Goal: Task Accomplishment & Management: Manage account settings

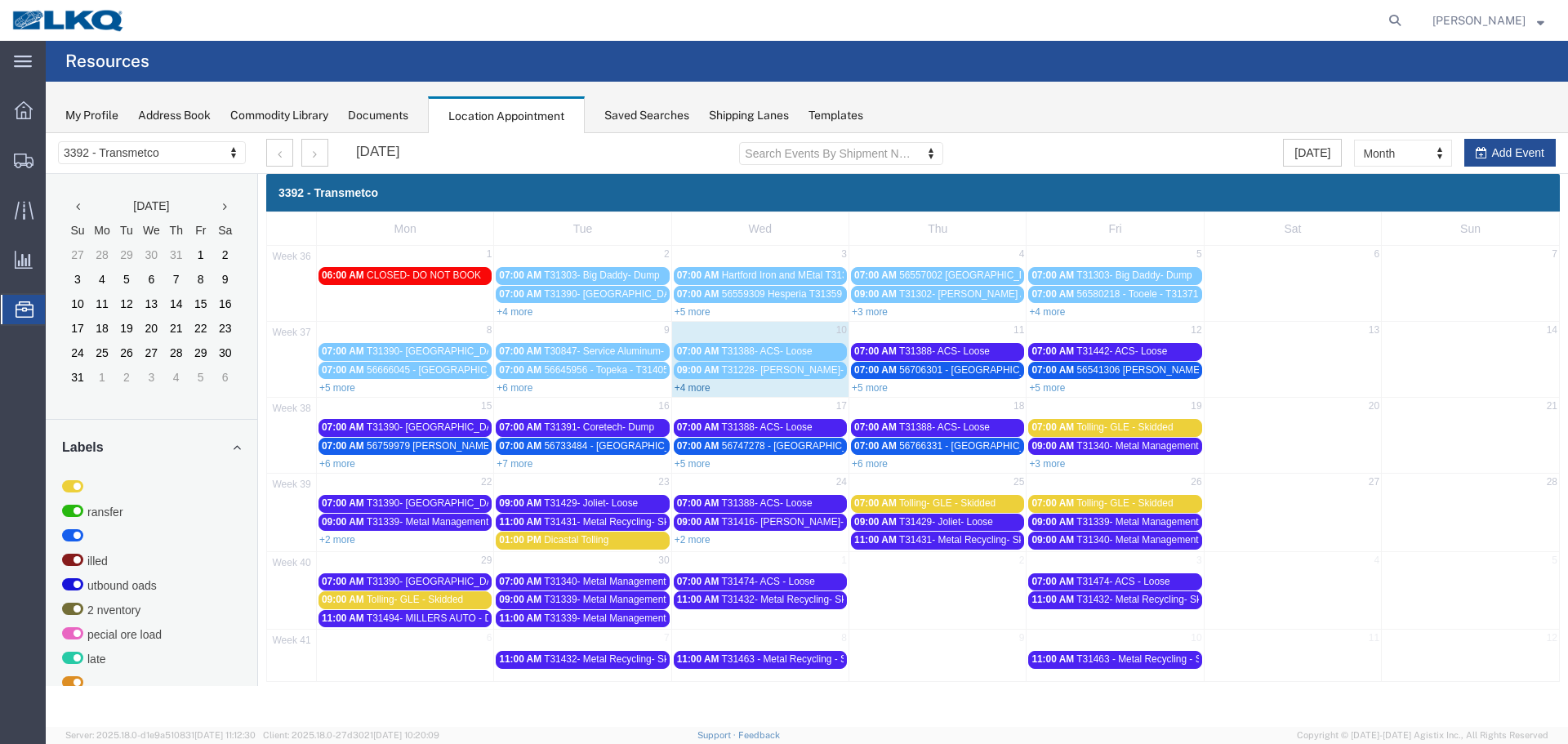
click at [708, 384] on link "+4 more" at bounding box center [693, 388] width 36 height 11
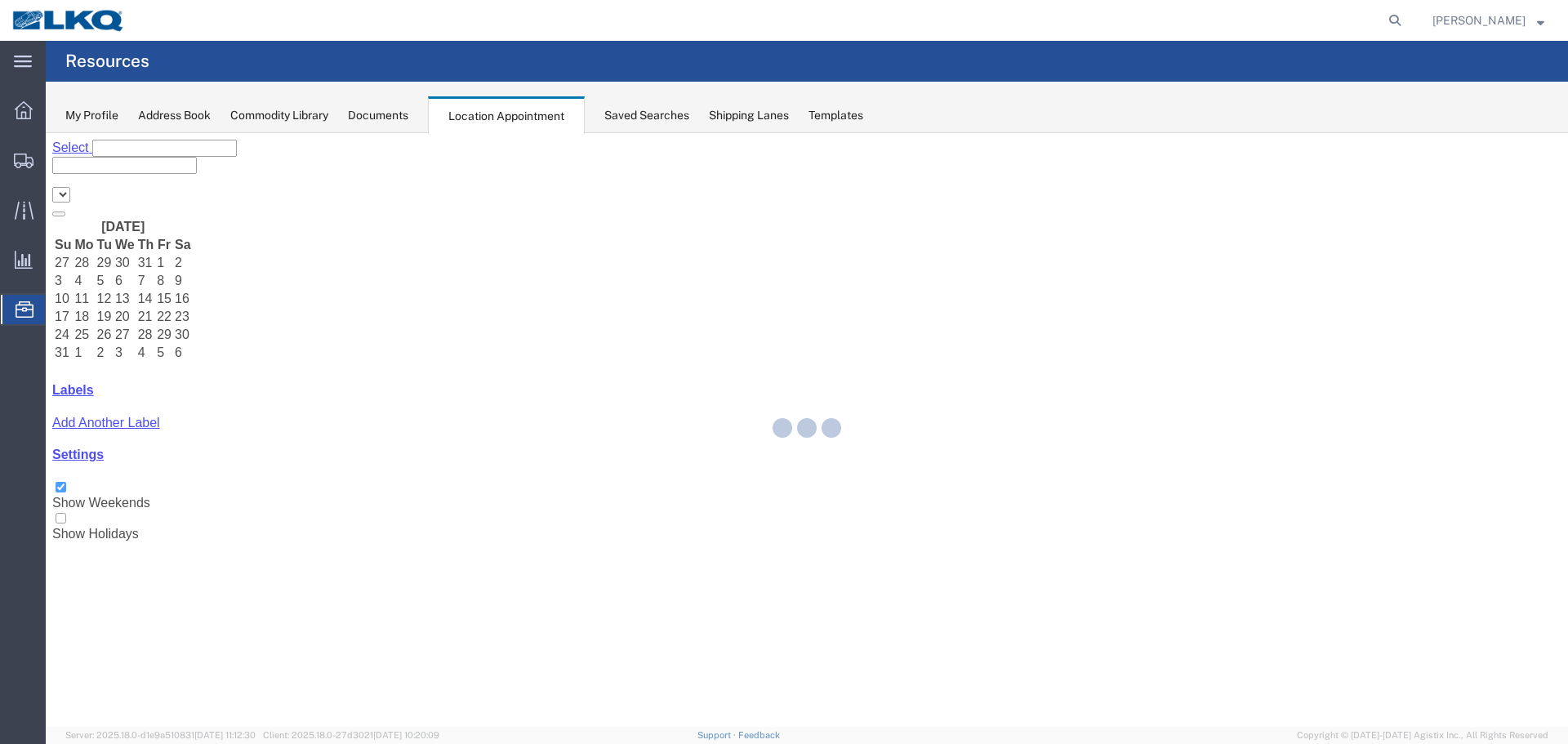
select select "28018"
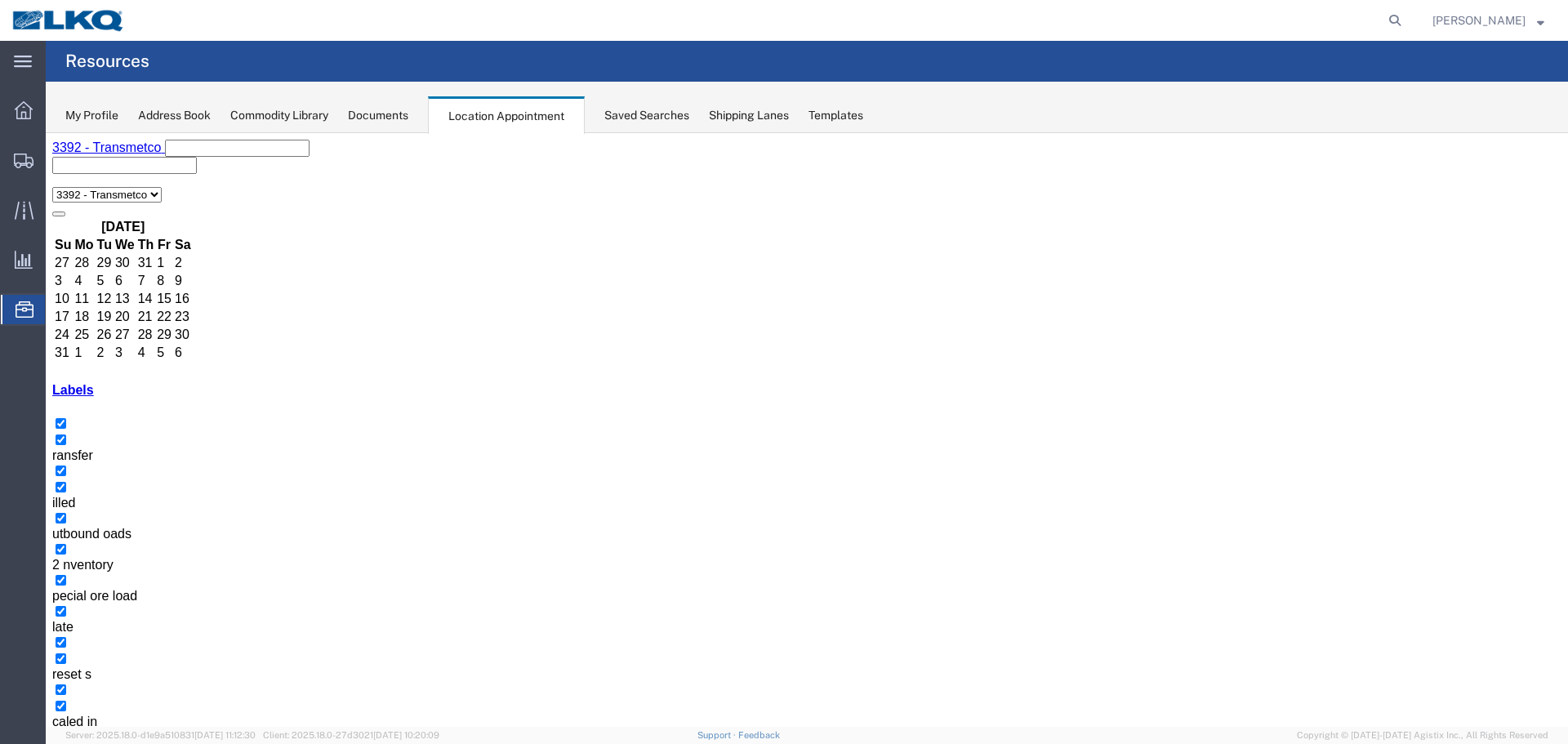
select select "25"
select select "1"
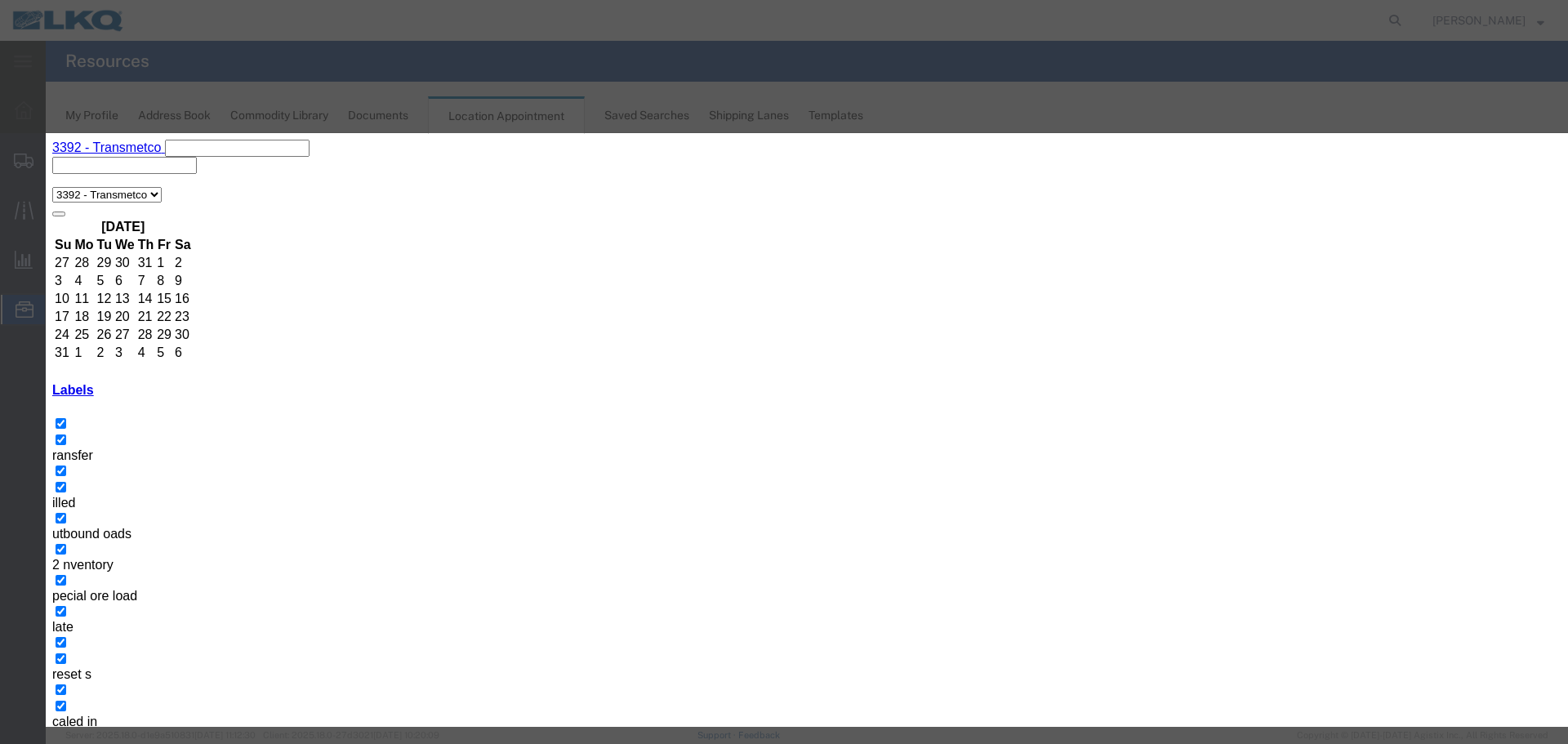
type input "de"
select select "40"
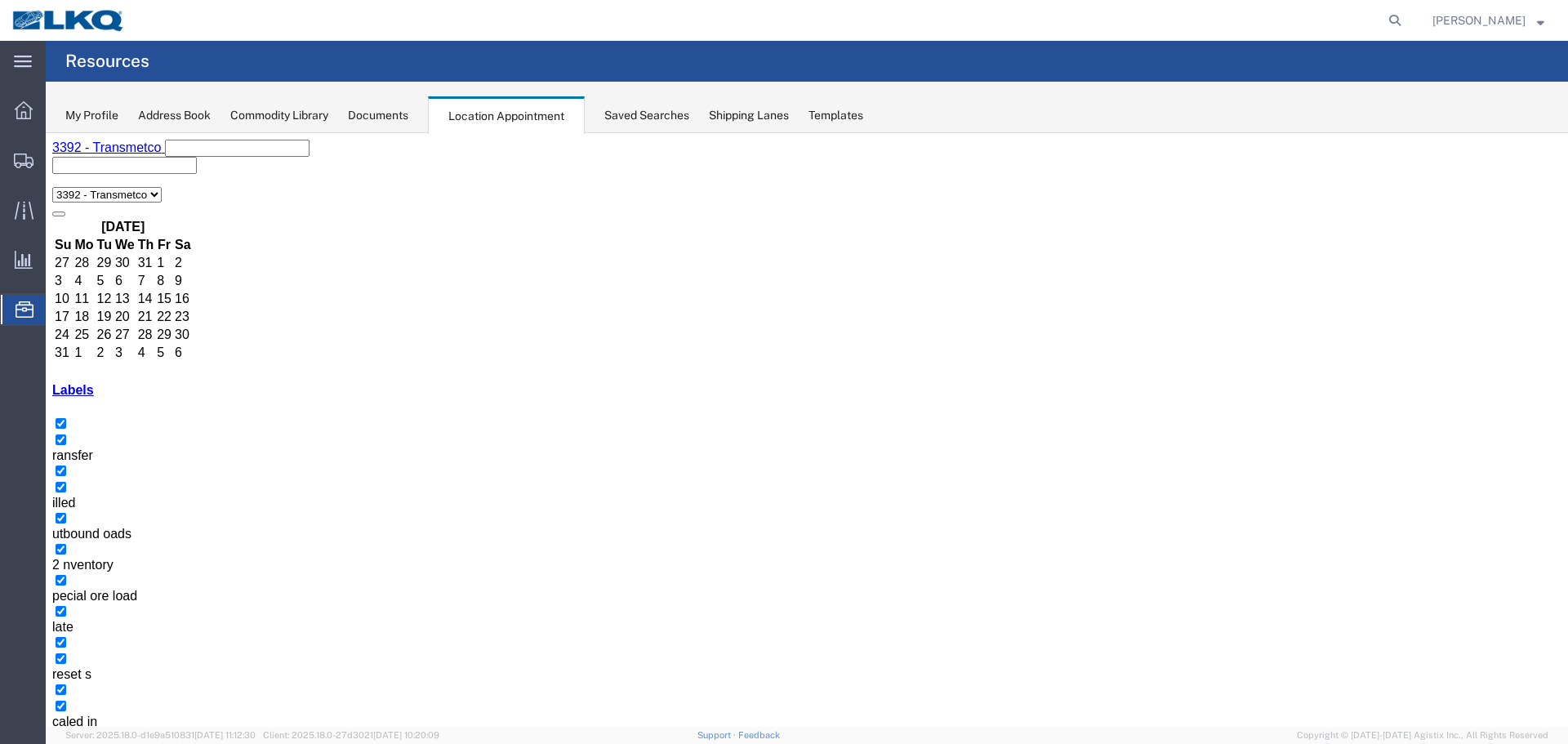
select select "1"
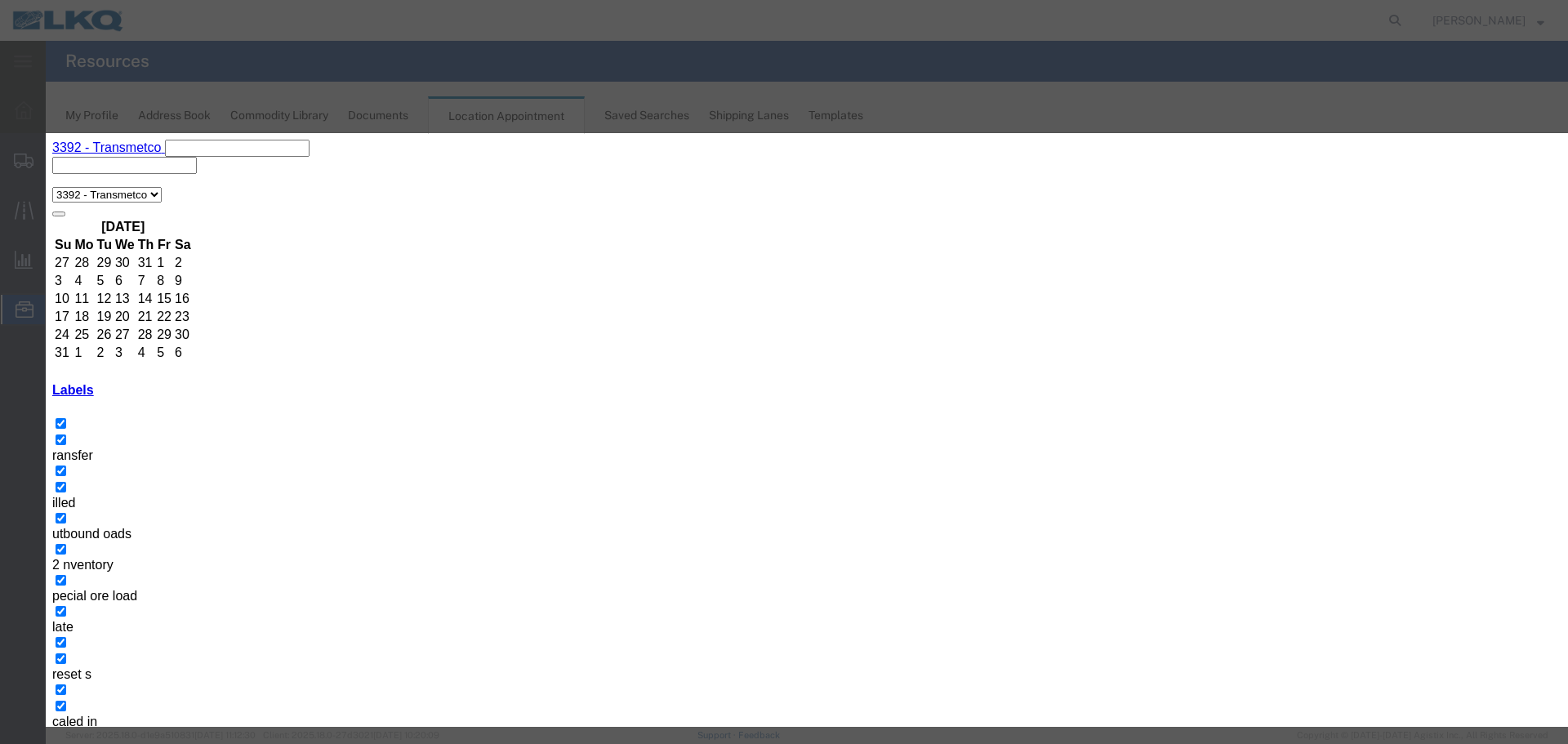
type input "de"
select select "40"
